Goal: Task Accomplishment & Management: Use online tool/utility

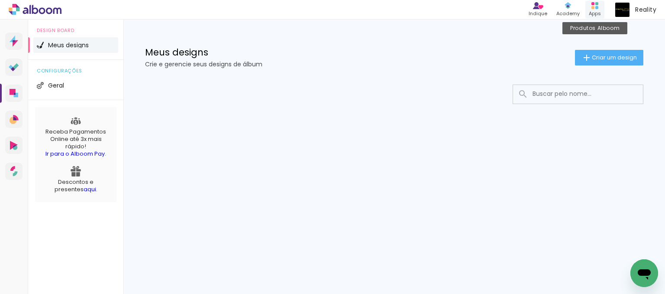
click at [592, 10] on div "Apps" at bounding box center [595, 13] width 12 height 7
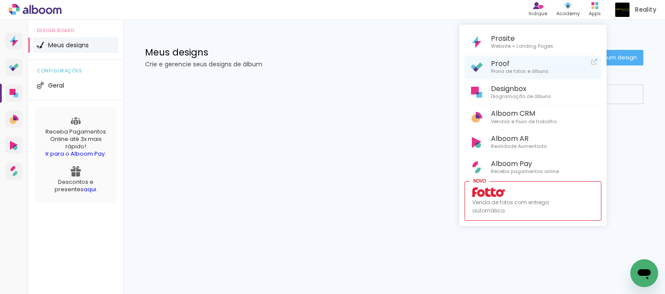
click at [512, 67] on span "Proof" at bounding box center [520, 63] width 58 height 8
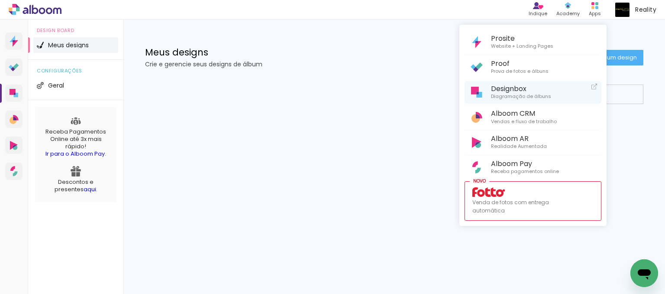
click at [504, 89] on span "Designbox" at bounding box center [521, 88] width 60 height 8
click at [393, 187] on div at bounding box center [332, 147] width 665 height 294
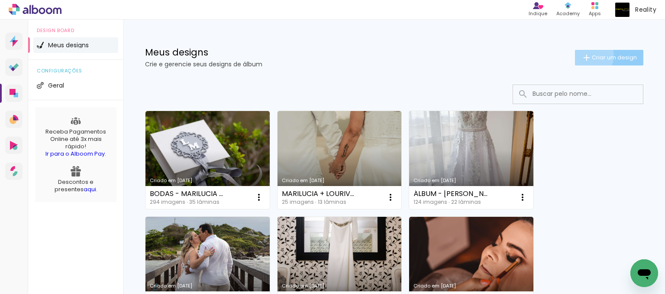
click at [581, 55] on iron-icon at bounding box center [586, 57] width 10 height 10
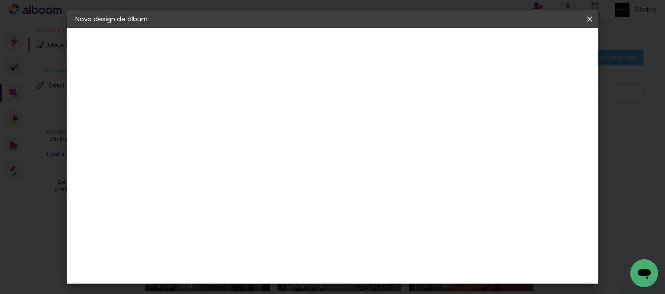
click at [217, 113] on input at bounding box center [217, 116] width 0 height 13
click at [0, 0] on header "Informações Dê um título ao seu álbum. Avançar" at bounding box center [0, 0] width 0 height 0
click at [0, 0] on iron-icon at bounding box center [0, 0] width 0 height 0
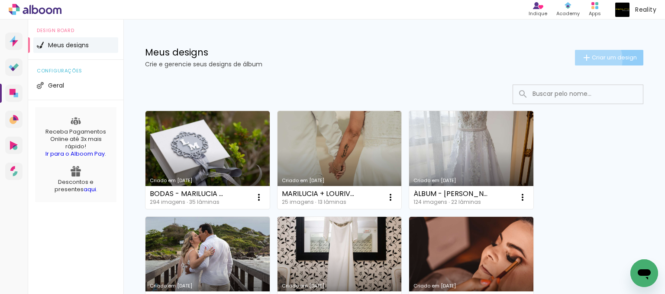
click at [581, 59] on iron-icon at bounding box center [586, 57] width 10 height 10
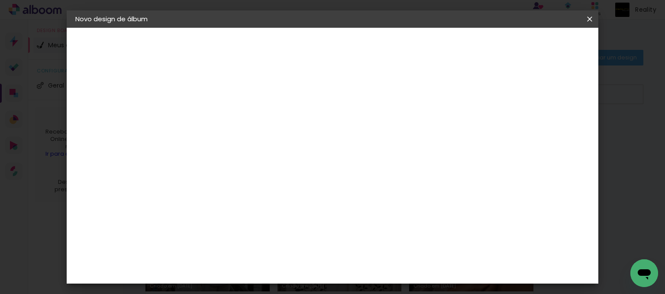
click at [217, 117] on input at bounding box center [217, 116] width 0 height 13
type input "r"
type input "ROSELI + [PERSON_NAME]"
type paper-input "ROSELI + [PERSON_NAME]"
click at [0, 0] on slot "Avançar" at bounding box center [0, 0] width 0 height 0
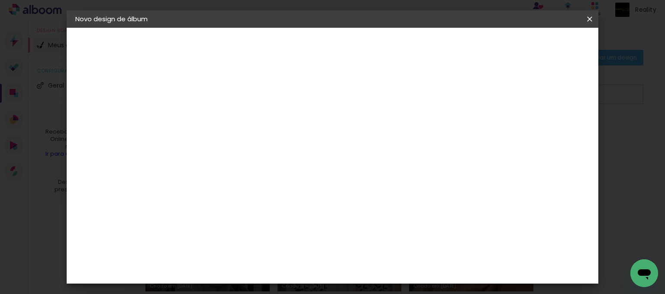
scroll to position [779, 0]
click at [235, 248] on div "Foto Campinas" at bounding box center [228, 255] width 35 height 14
click at [0, 0] on slot "Avançar" at bounding box center [0, 0] width 0 height 0
click at [251, 146] on input "text" at bounding box center [234, 150] width 34 height 13
click at [343, 145] on paper-item "Álbum" at bounding box center [388, 143] width 173 height 17
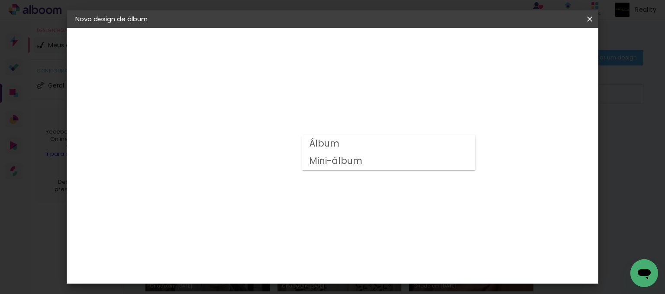
type input "Álbum"
click at [275, 220] on span "30 × 30" at bounding box center [255, 229] width 40 height 18
click at [358, 50] on paper-button "Avançar" at bounding box center [337, 46] width 42 height 15
click at [406, 43] on span "Iniciar design" at bounding box center [389, 49] width 32 height 12
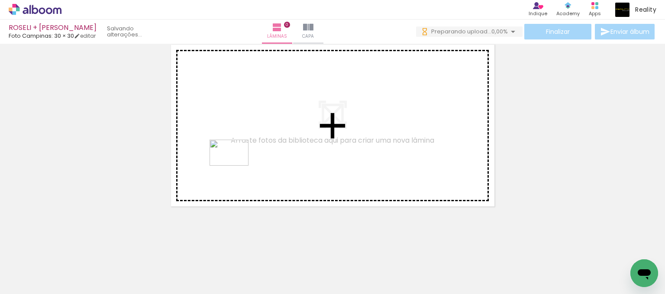
drag, startPoint x: 94, startPoint y: 265, endPoint x: 265, endPoint y: 149, distance: 207.3
click at [265, 149] on quentale-workspace at bounding box center [332, 147] width 665 height 294
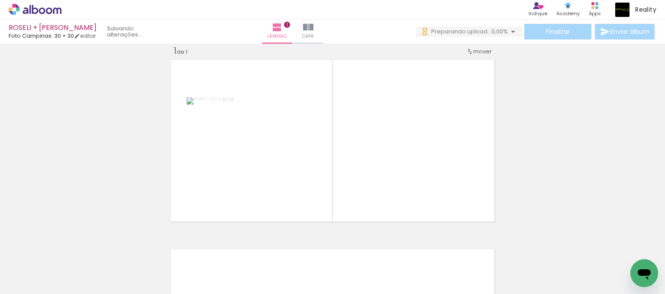
scroll to position [11, 0]
drag, startPoint x: 168, startPoint y: 252, endPoint x: 226, endPoint y: 246, distance: 57.8
click at [330, 186] on quentale-workspace at bounding box center [332, 147] width 665 height 294
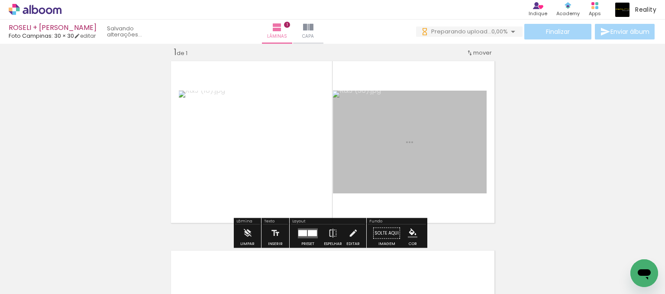
scroll to position [0, 0]
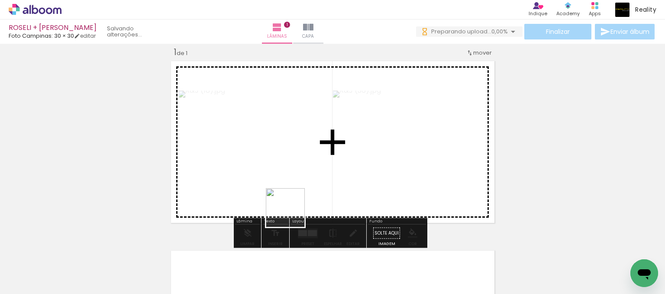
drag, startPoint x: 190, startPoint y: 264, endPoint x: 243, endPoint y: 258, distance: 52.7
click at [321, 189] on quentale-workspace at bounding box center [332, 147] width 665 height 294
drag, startPoint x: 236, startPoint y: 264, endPoint x: 316, endPoint y: 182, distance: 113.6
click at [316, 182] on quentale-workspace at bounding box center [332, 147] width 665 height 294
drag, startPoint x: 282, startPoint y: 260, endPoint x: 336, endPoint y: 165, distance: 109.6
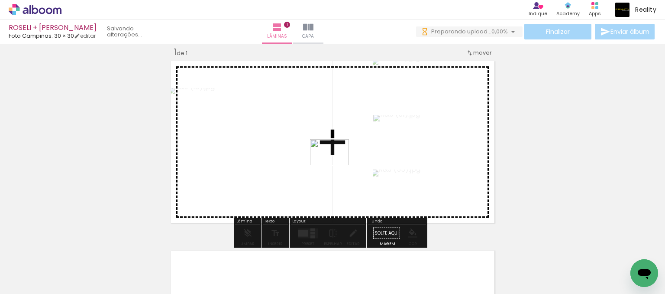
click at [336, 165] on quentale-workspace at bounding box center [332, 147] width 665 height 294
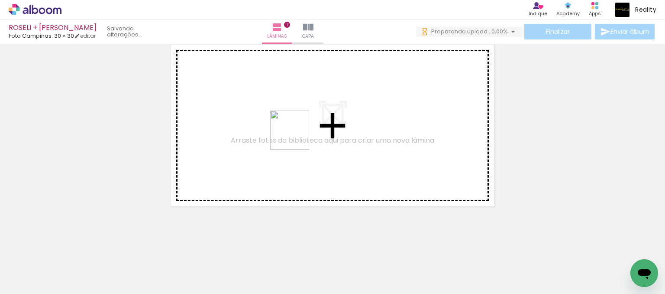
drag, startPoint x: 334, startPoint y: 262, endPoint x: 296, endPoint y: 136, distance: 131.2
click at [296, 136] on quentale-workspace at bounding box center [332, 147] width 665 height 294
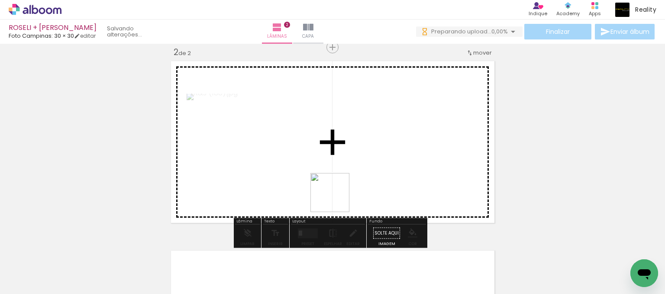
drag, startPoint x: 376, startPoint y: 262, endPoint x: 435, endPoint y: 269, distance: 59.7
click at [307, 166] on quentale-workspace at bounding box center [332, 147] width 665 height 294
drag, startPoint x: 443, startPoint y: 267, endPoint x: 431, endPoint y: 220, distance: 48.3
click at [371, 167] on quentale-workspace at bounding box center [332, 147] width 665 height 294
drag, startPoint x: 477, startPoint y: 264, endPoint x: 407, endPoint y: 169, distance: 117.8
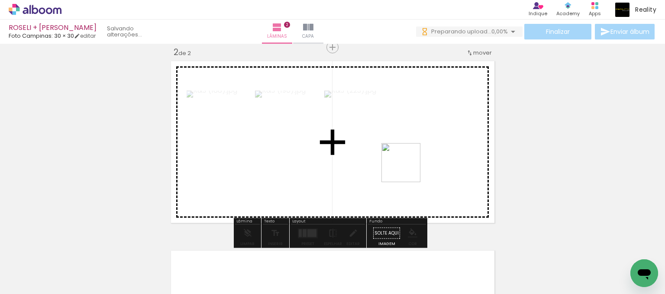
click at [407, 169] on quentale-workspace at bounding box center [332, 147] width 665 height 294
drag, startPoint x: 525, startPoint y: 265, endPoint x: 533, endPoint y: 152, distance: 113.3
click at [394, 160] on quentale-workspace at bounding box center [332, 147] width 665 height 294
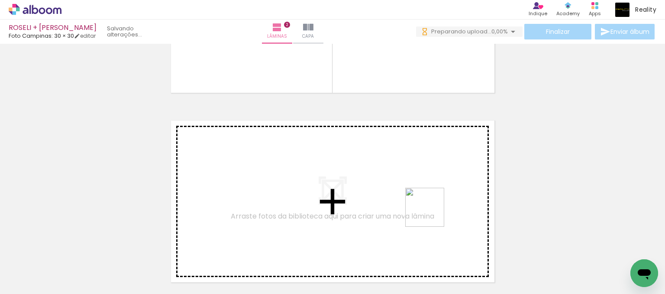
drag, startPoint x: 575, startPoint y: 268, endPoint x: 373, endPoint y: 192, distance: 216.2
click at [373, 192] on quentale-workspace at bounding box center [332, 147] width 665 height 294
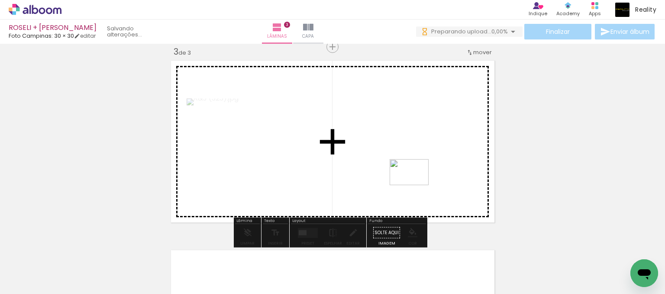
drag, startPoint x: 617, startPoint y: 270, endPoint x: 442, endPoint y: 193, distance: 190.6
click at [416, 184] on quentale-workspace at bounding box center [332, 147] width 665 height 294
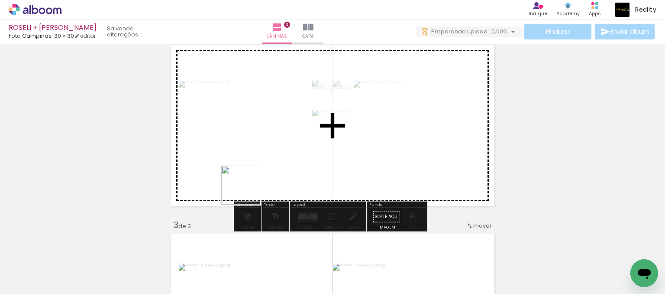
drag, startPoint x: 208, startPoint y: 270, endPoint x: 247, endPoint y: 191, distance: 87.9
click at [247, 191] on quentale-workspace at bounding box center [332, 147] width 665 height 294
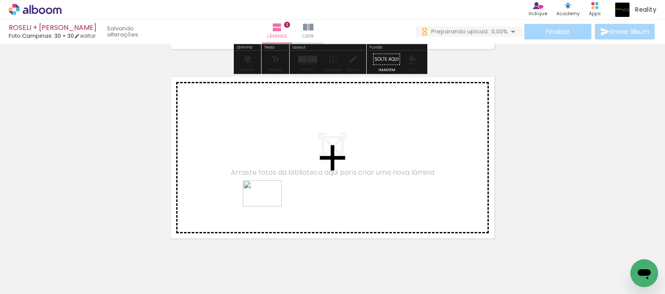
drag, startPoint x: 255, startPoint y: 267, endPoint x: 269, endPoint y: 206, distance: 62.1
click at [269, 206] on quentale-workspace at bounding box center [332, 147] width 665 height 294
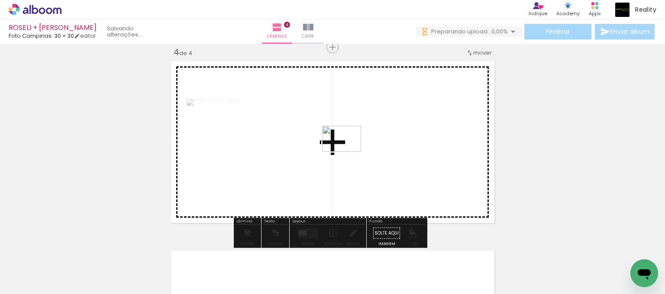
drag, startPoint x: 304, startPoint y: 262, endPoint x: 348, endPoint y: 152, distance: 119.3
click at [348, 152] on quentale-workspace at bounding box center [332, 147] width 665 height 294
drag, startPoint x: 357, startPoint y: 266, endPoint x: 392, endPoint y: 192, distance: 81.9
click at [392, 192] on quentale-workspace at bounding box center [332, 147] width 665 height 294
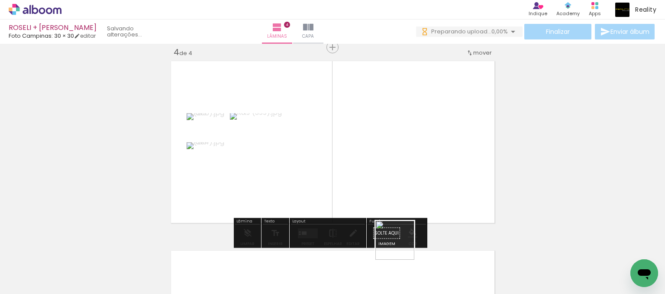
drag, startPoint x: 400, startPoint y: 264, endPoint x: 390, endPoint y: 190, distance: 74.8
click at [390, 190] on quentale-workspace at bounding box center [332, 147] width 665 height 294
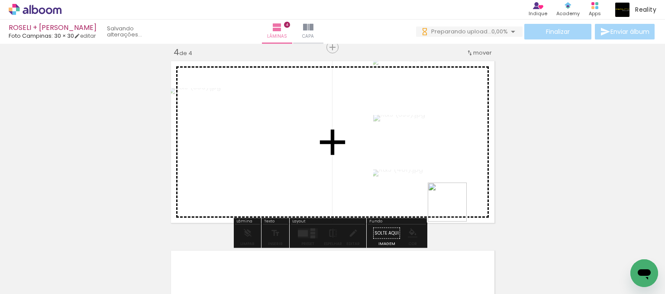
drag, startPoint x: 450, startPoint y: 266, endPoint x: 454, endPoint y: 207, distance: 59.8
click at [454, 207] on quentale-workspace at bounding box center [332, 147] width 665 height 294
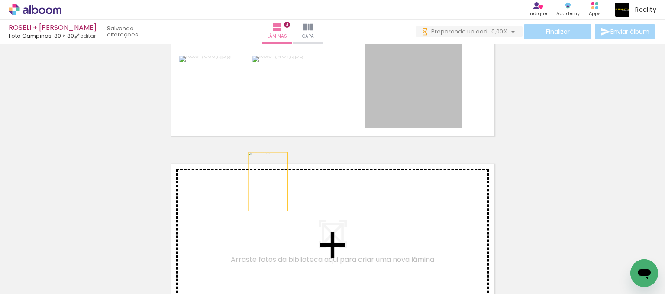
drag, startPoint x: 432, startPoint y: 79, endPoint x: 479, endPoint y: 257, distance: 184.5
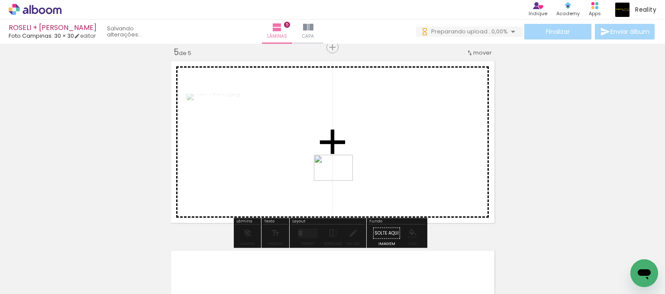
drag, startPoint x: 364, startPoint y: 204, endPoint x: 340, endPoint y: 181, distance: 33.7
click at [340, 181] on quentale-workspace at bounding box center [332, 147] width 665 height 294
drag, startPoint x: 549, startPoint y: 268, endPoint x: 470, endPoint y: 179, distance: 119.3
click at [470, 179] on quentale-workspace at bounding box center [332, 147] width 665 height 294
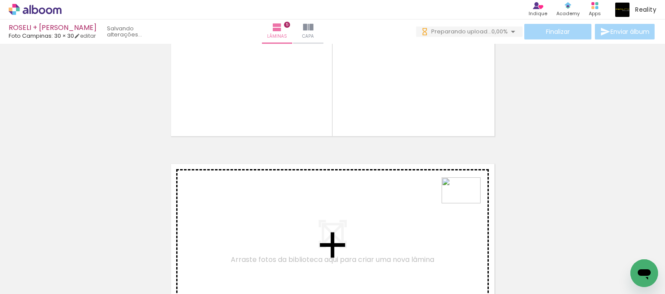
drag, startPoint x: 593, startPoint y: 265, endPoint x: 445, endPoint y: 198, distance: 162.4
click at [445, 198] on quentale-workspace at bounding box center [332, 147] width 665 height 294
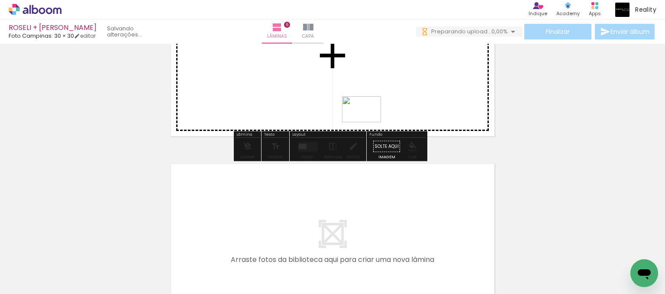
drag, startPoint x: 216, startPoint y: 266, endPoint x: 369, endPoint y: 122, distance: 210.1
click at [369, 122] on quentale-workspace at bounding box center [332, 147] width 665 height 294
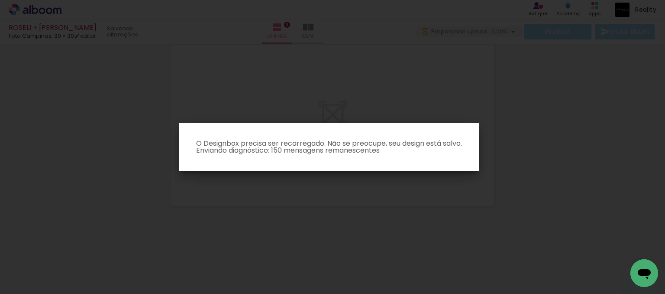
scroll to position [0, 1352]
click at [619, 92] on iron-overlay-backdrop at bounding box center [332, 147] width 665 height 294
click at [630, 97] on iron-overlay-backdrop at bounding box center [332, 147] width 665 height 294
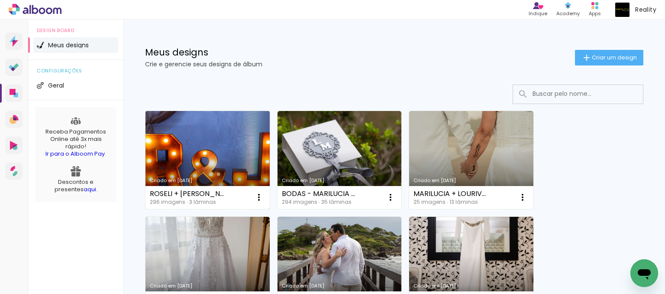
click at [223, 137] on link "Criado em [DATE]" at bounding box center [207, 160] width 124 height 98
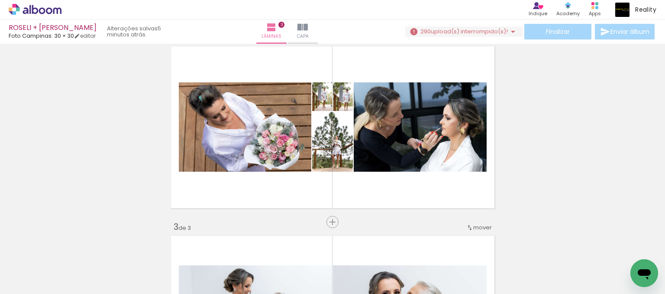
scroll to position [205, 0]
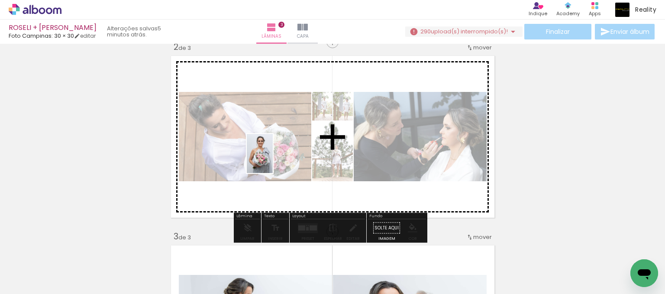
drag, startPoint x: 234, startPoint y: 269, endPoint x: 545, endPoint y: 155, distance: 331.2
click at [274, 153] on quentale-workspace at bounding box center [332, 147] width 665 height 294
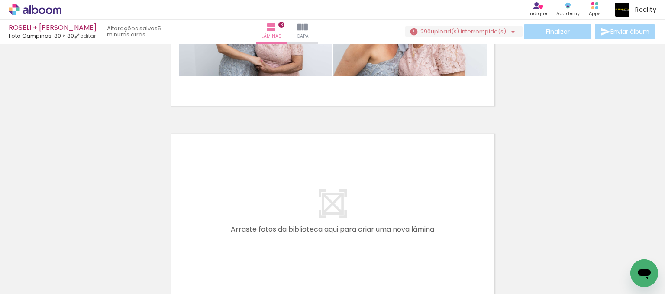
scroll to position [508, 0]
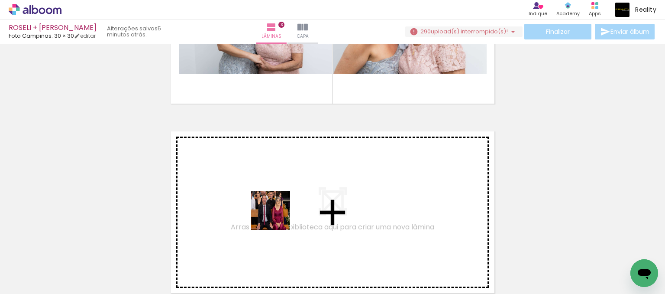
drag, startPoint x: 285, startPoint y: 264, endPoint x: 272, endPoint y: 197, distance: 67.9
click at [272, 197] on quentale-workspace at bounding box center [332, 147] width 665 height 294
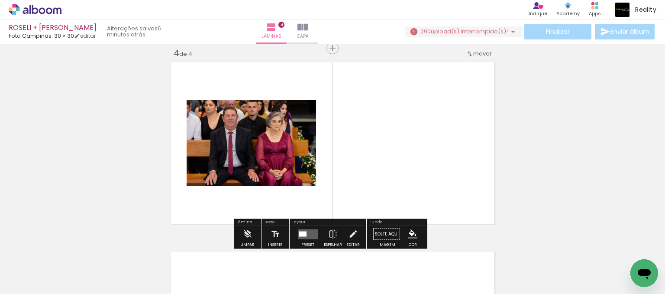
scroll to position [578, 0]
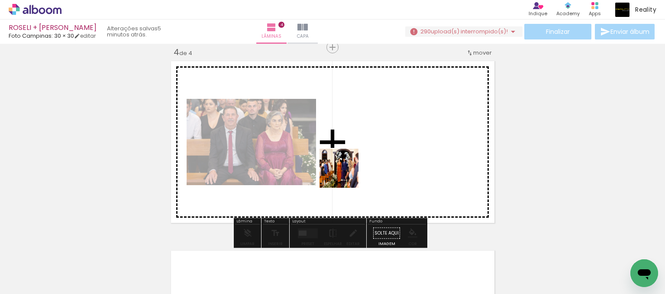
drag, startPoint x: 336, startPoint y: 264, endPoint x: 346, endPoint y: 169, distance: 95.4
click at [346, 169] on quentale-workspace at bounding box center [332, 147] width 665 height 294
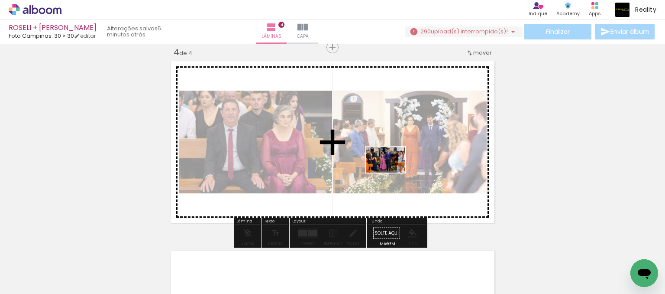
drag, startPoint x: 377, startPoint y: 261, endPoint x: 392, endPoint y: 172, distance: 90.0
click at [392, 172] on quentale-workspace at bounding box center [332, 147] width 665 height 294
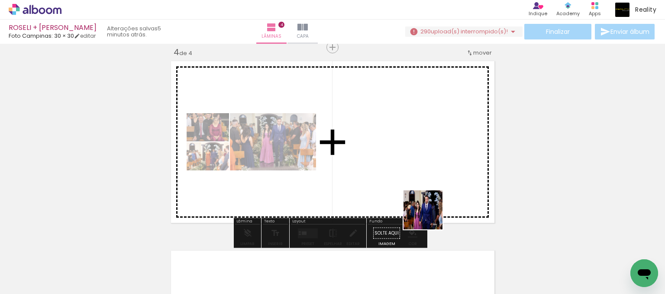
drag, startPoint x: 437, startPoint y: 265, endPoint x: 472, endPoint y: 241, distance: 42.6
click at [424, 179] on quentale-workspace at bounding box center [332, 147] width 665 height 294
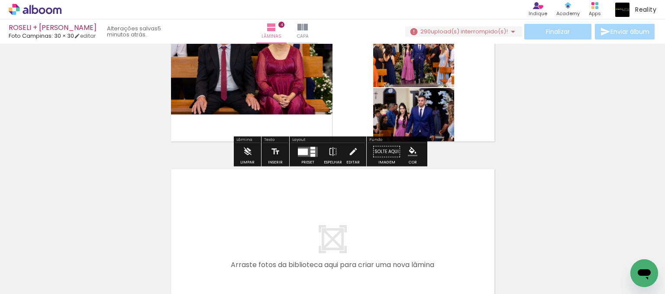
scroll to position [708, 0]
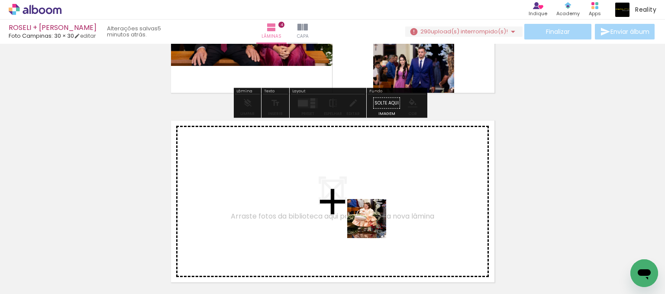
drag, startPoint x: 478, startPoint y: 267, endPoint x: 362, endPoint y: 222, distance: 124.9
click at [362, 222] on quentale-workspace at bounding box center [332, 147] width 665 height 294
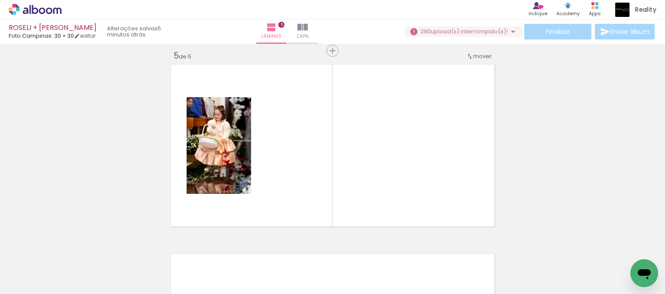
scroll to position [768, 0]
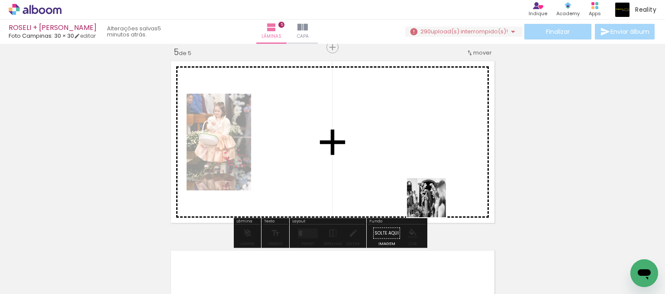
drag, startPoint x: 437, startPoint y: 207, endPoint x: 400, endPoint y: 173, distance: 50.6
click at [400, 173] on quentale-workspace at bounding box center [332, 147] width 665 height 294
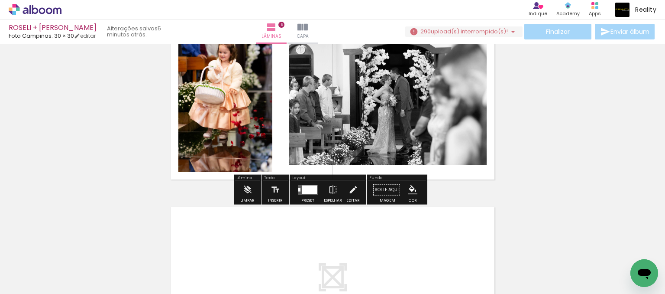
scroll to position [854, 0]
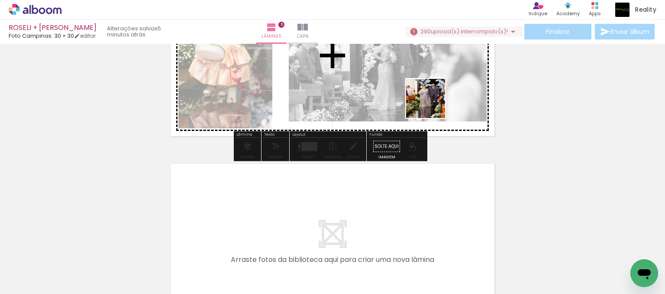
drag, startPoint x: 571, startPoint y: 257, endPoint x: 431, endPoint y: 104, distance: 207.4
click at [431, 104] on quentale-workspace at bounding box center [332, 147] width 665 height 294
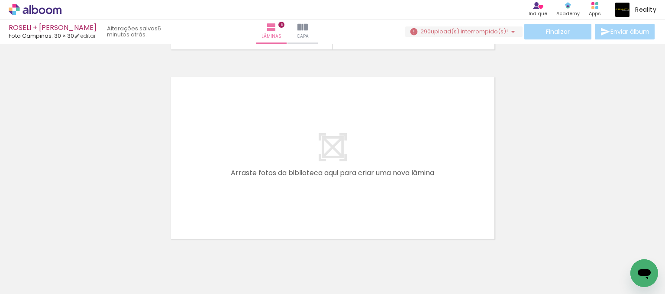
scroll to position [0, 814]
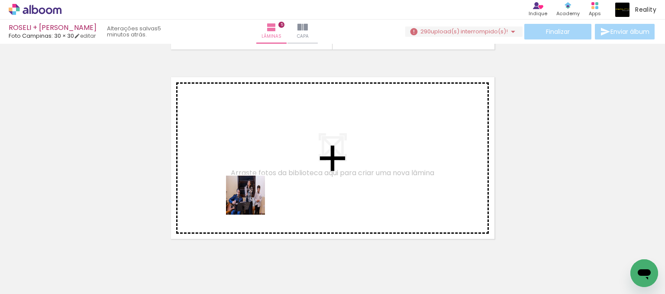
drag, startPoint x: 249, startPoint y: 264, endPoint x: 287, endPoint y: 247, distance: 41.7
click at [247, 183] on quentale-workspace at bounding box center [332, 147] width 665 height 294
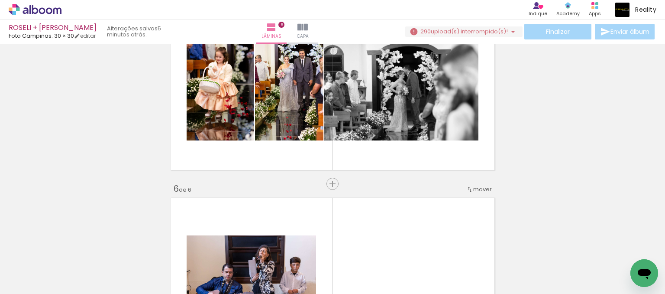
scroll to position [784, 0]
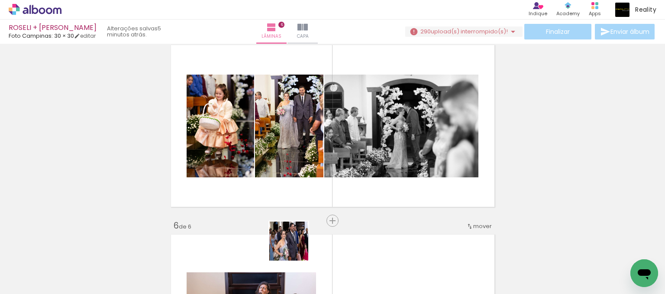
drag, startPoint x: 294, startPoint y: 270, endPoint x: 322, endPoint y: 252, distance: 33.1
click at [292, 184] on quentale-workspace at bounding box center [332, 147] width 665 height 294
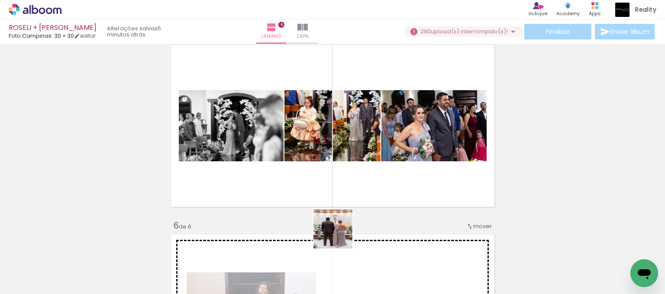
drag, startPoint x: 338, startPoint y: 264, endPoint x: 347, endPoint y: 155, distance: 109.4
click at [347, 155] on quentale-workspace at bounding box center [332, 147] width 665 height 294
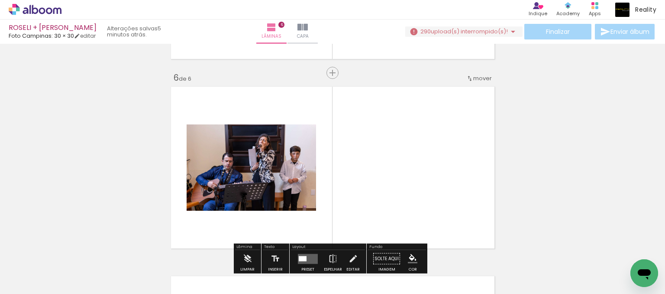
scroll to position [957, 0]
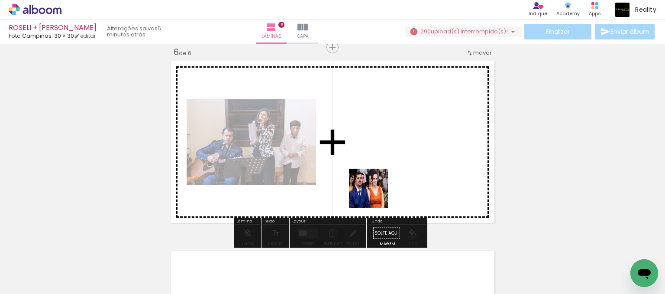
drag, startPoint x: 389, startPoint y: 252, endPoint x: 410, endPoint y: 231, distance: 29.4
click at [369, 175] on quentale-workspace at bounding box center [332, 147] width 665 height 294
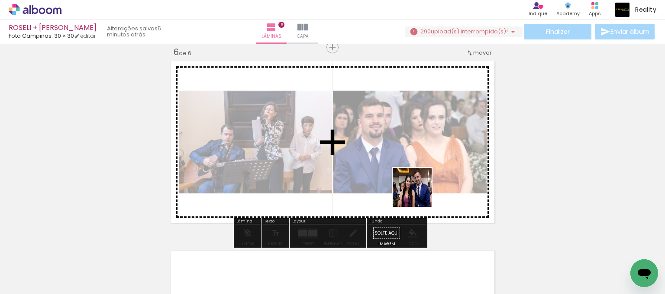
drag, startPoint x: 435, startPoint y: 244, endPoint x: 472, endPoint y: 230, distance: 39.9
click at [415, 184] on quentale-workspace at bounding box center [332, 147] width 665 height 294
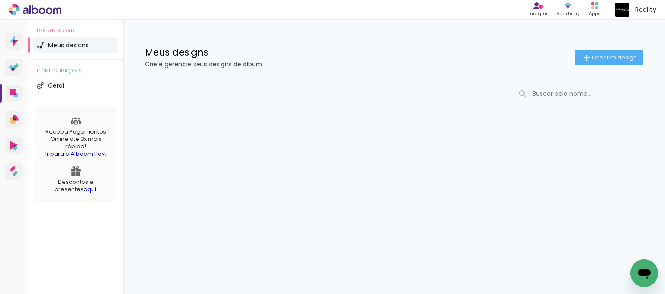
click at [157, 181] on div "Prosite Website + Landing pages Proof Sistema de seleção e venda de fotos Desig…" at bounding box center [332, 156] width 665 height 274
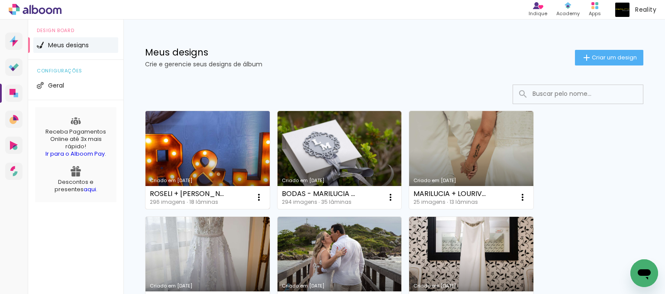
click at [214, 160] on link "Criado em [DATE]" at bounding box center [207, 160] width 124 height 98
click at [231, 156] on link "Criado em [DATE]" at bounding box center [207, 160] width 124 height 98
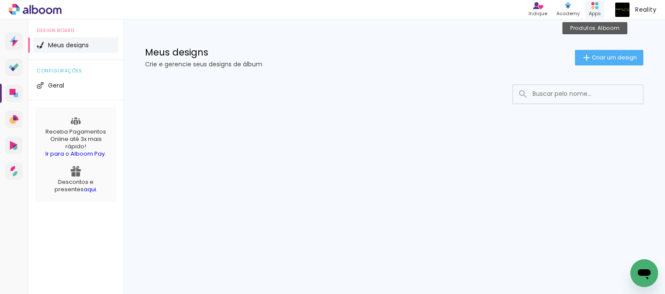
click at [596, 11] on div "Apps" at bounding box center [595, 13] width 12 height 7
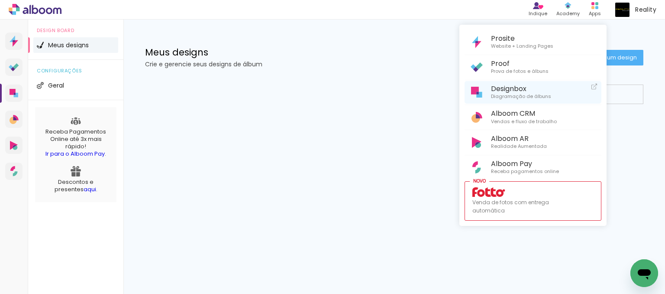
click at [515, 90] on span "Designbox" at bounding box center [521, 88] width 60 height 8
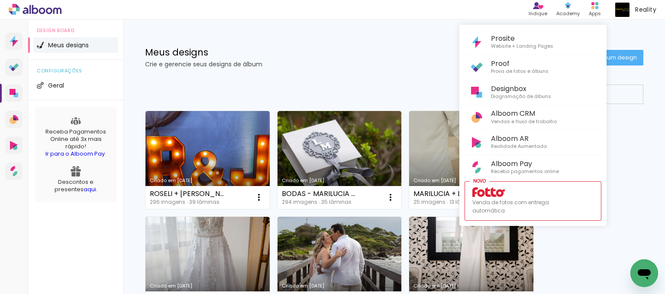
click at [208, 143] on div at bounding box center [332, 147] width 665 height 294
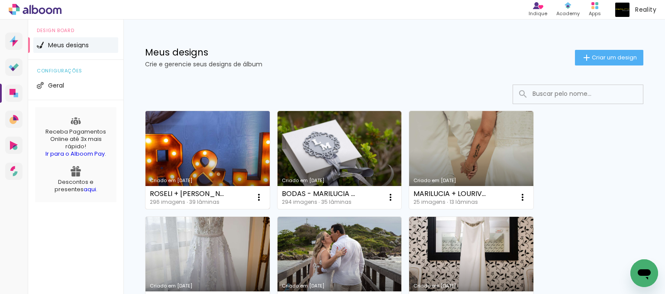
click at [230, 160] on link "Criado em 27/08/25" at bounding box center [207, 160] width 124 height 98
